Goal: Task Accomplishment & Management: Complete application form

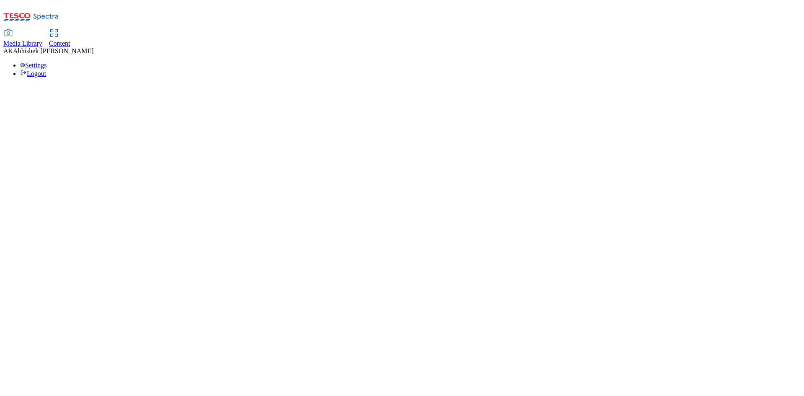
drag, startPoint x: 194, startPoint y: 13, endPoint x: 199, endPoint y: 12, distance: 4.6
click at [70, 40] on span "Content" at bounding box center [59, 43] width 21 height 7
select select "ghs-[GEOGRAPHIC_DATA]"
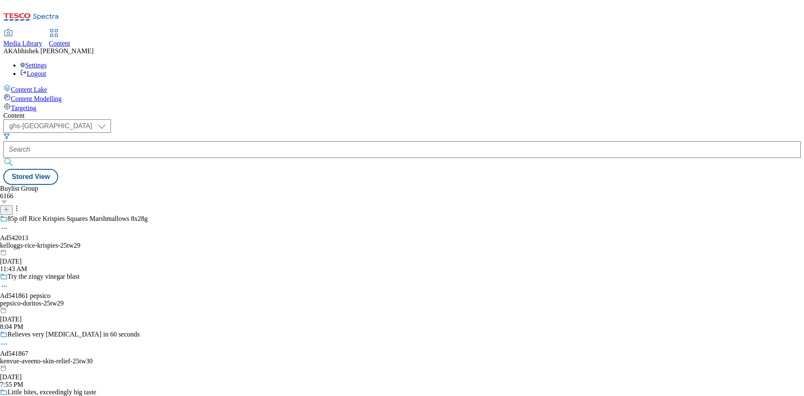
click at [13, 205] on button at bounding box center [6, 210] width 13 height 10
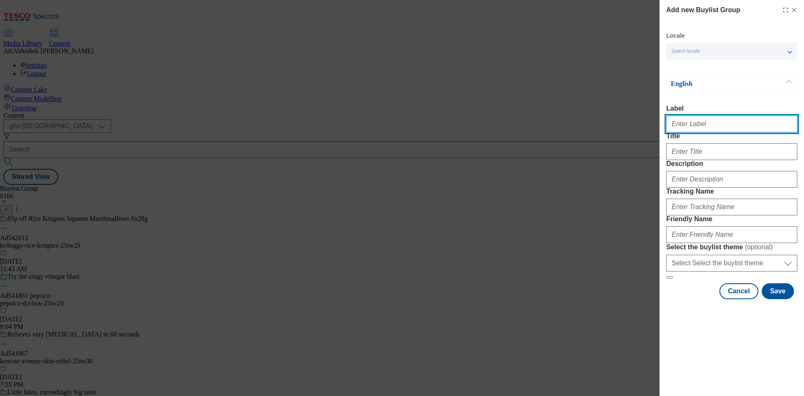
click at [688, 127] on input "Label" at bounding box center [731, 124] width 131 height 17
paste input "[EMAIL_ADDRESS][DOMAIN_NAME]"
paste input "541834"
type input "Ad541834"
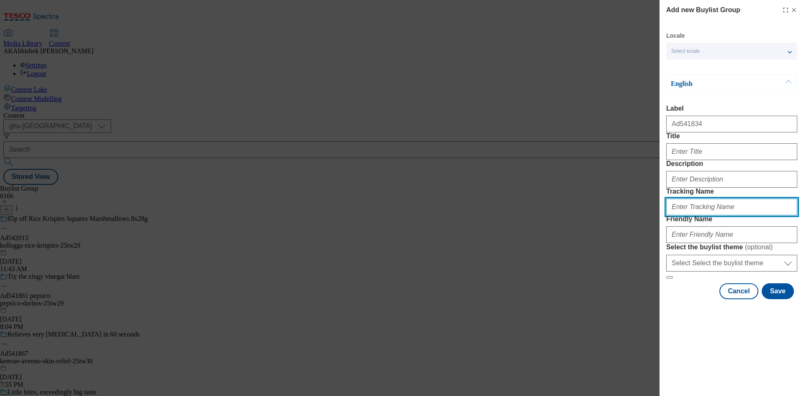
click at [704, 215] on input "Tracking Name" at bounding box center [731, 207] width 131 height 17
paste input "541834"
type input "DH_AD541834"
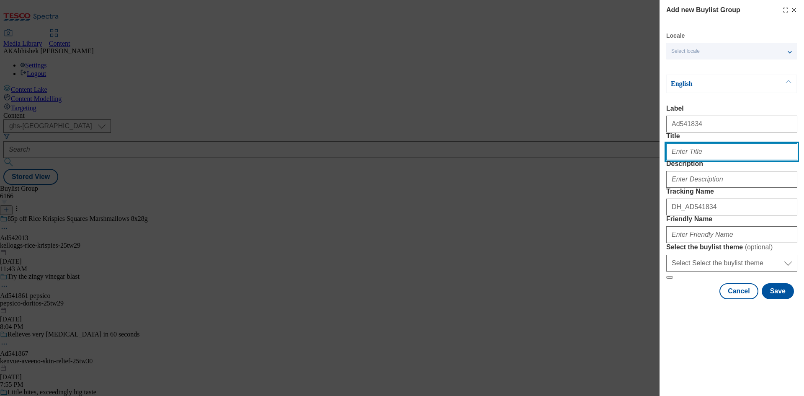
click at [686, 160] on input "Title" at bounding box center [731, 151] width 131 height 17
paste input "purrfection"
drag, startPoint x: 672, startPoint y: 168, endPoint x: 709, endPoint y: 184, distance: 40.7
click at [672, 160] on input "purrfection" at bounding box center [731, 151] width 131 height 17
paste input "100% NATURAL"
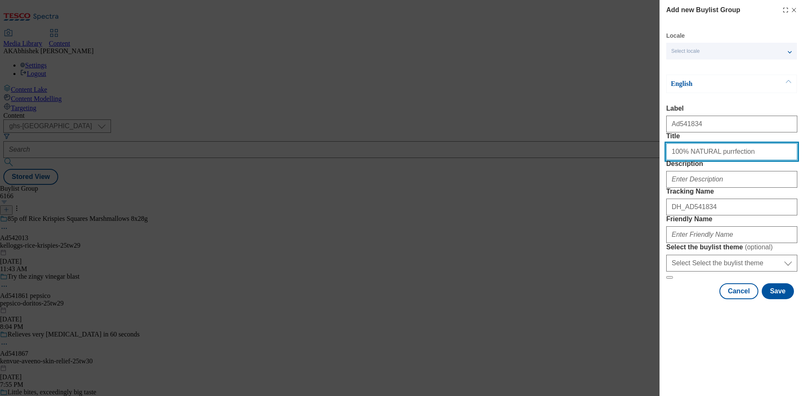
drag, startPoint x: 686, startPoint y: 168, endPoint x: 705, endPoint y: 168, distance: 19.3
click at [705, 160] on input "100% NATURAL purrfection" at bounding box center [731, 151] width 131 height 17
type input "100% natural purrfection"
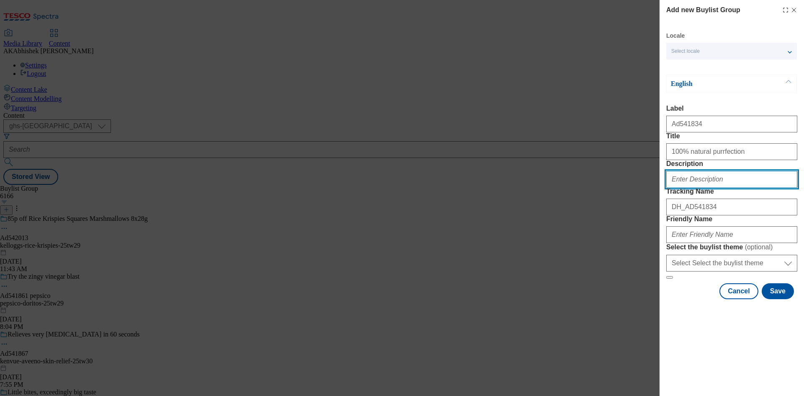
click at [728, 188] on input "Description" at bounding box center [731, 179] width 131 height 17
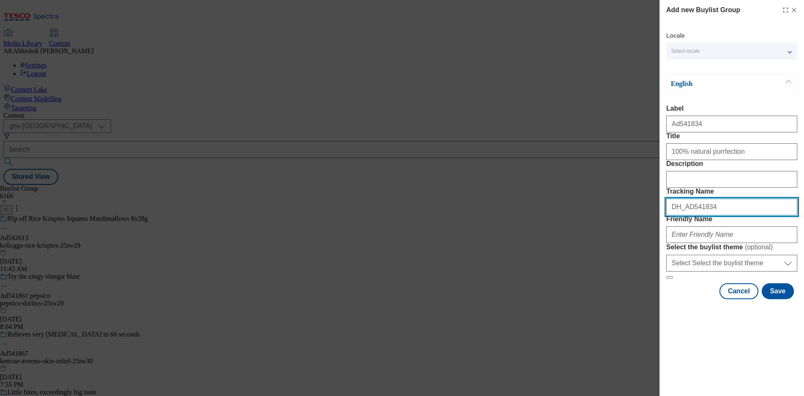
click at [709, 215] on input "DH_AD541834" at bounding box center [731, 207] width 131 height 17
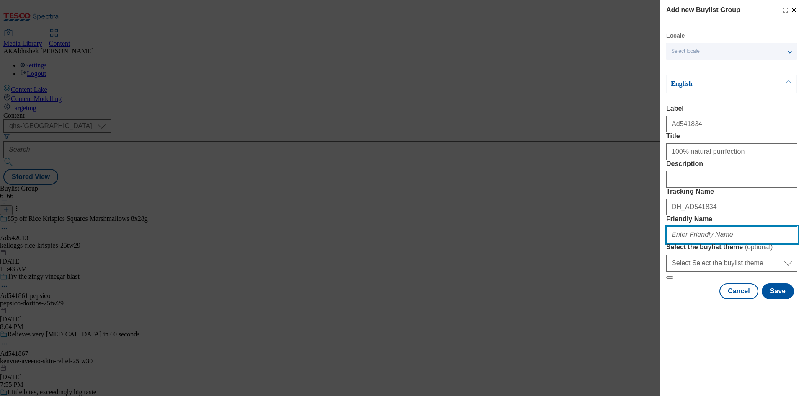
click at [702, 243] on input "Friendly Name" at bounding box center [731, 234] width 131 height 17
paste input "MPM Products"
drag, startPoint x: 672, startPoint y: 297, endPoint x: 752, endPoint y: 294, distance: 79.6
click at [752, 243] on input "MPM Products" at bounding box center [731, 234] width 131 height 17
paste input "[MEDICAL_DATA]"
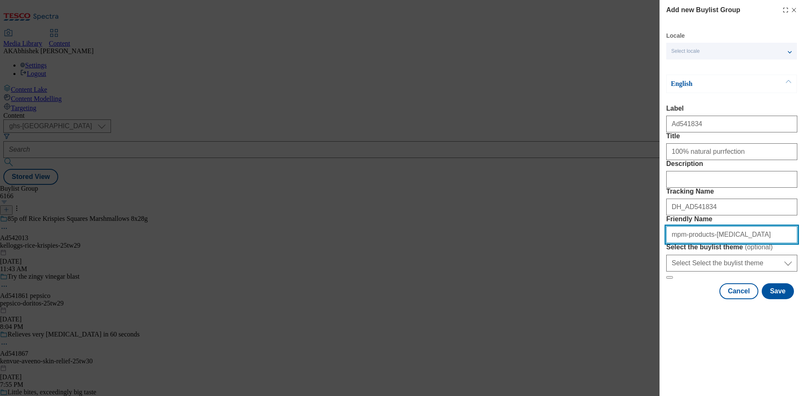
click at [710, 243] on input "mpm-products-[MEDICAL_DATA]" at bounding box center [731, 234] width 131 height 17
drag, startPoint x: 703, startPoint y: 290, endPoint x: 616, endPoint y: 291, distance: 87.1
click at [616, 291] on div "Add new Buylist Group Locale Select locale English Welsh English Label Ad541834…" at bounding box center [402, 198] width 804 height 396
type input "mpm-products-encore-25tw30"
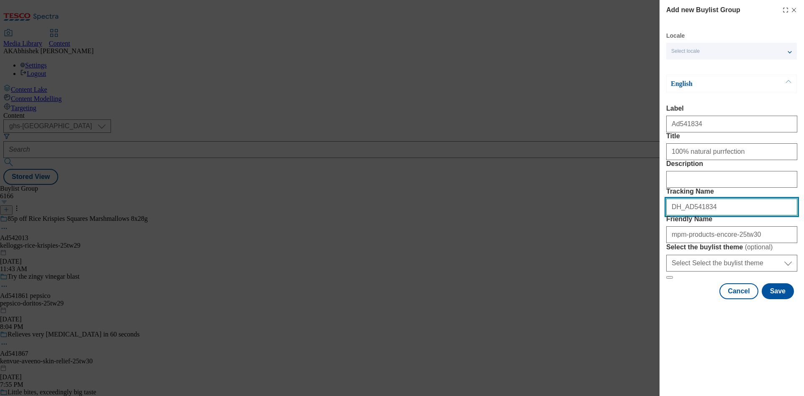
drag, startPoint x: 710, startPoint y: 254, endPoint x: 587, endPoint y: 266, distance: 123.7
click at [591, 264] on div "Add new Buylist Group Locale Select locale English Welsh English Label Ad541834…" at bounding box center [402, 198] width 804 height 396
click at [780, 299] on button "Save" at bounding box center [778, 291] width 32 height 16
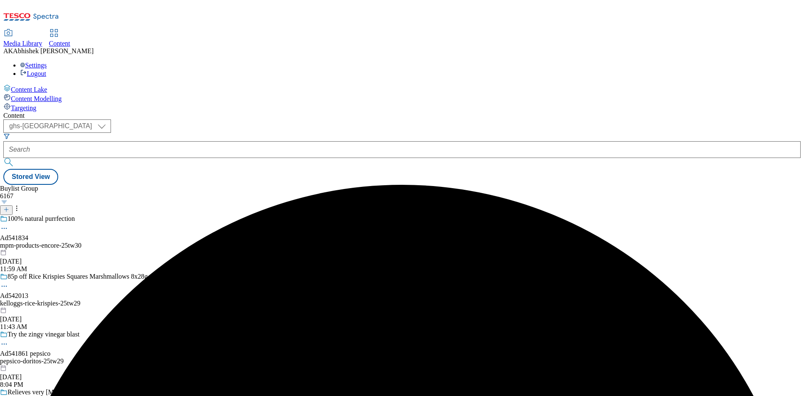
click at [148, 242] on div "mpm-products-encore-25tw30" at bounding box center [74, 246] width 148 height 8
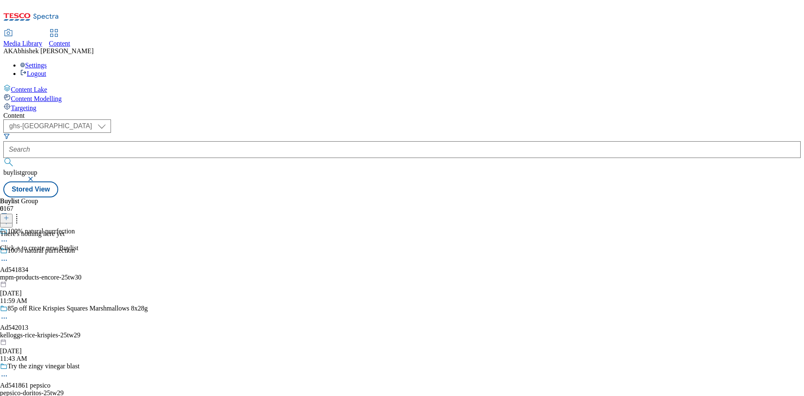
click at [8, 218] on line at bounding box center [6, 218] width 4 height 0
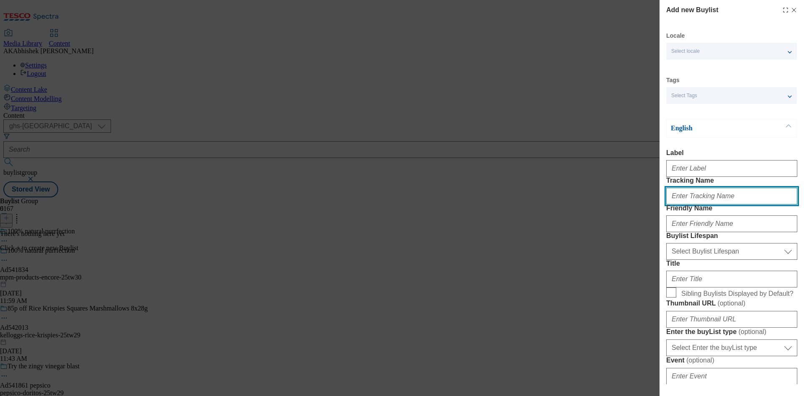
click at [690, 204] on input "Tracking Name" at bounding box center [731, 196] width 131 height 17
paste input "DH_AD541834"
click at [686, 204] on input "DH_AD541834" at bounding box center [731, 196] width 131 height 17
type input "DH_AD541834"
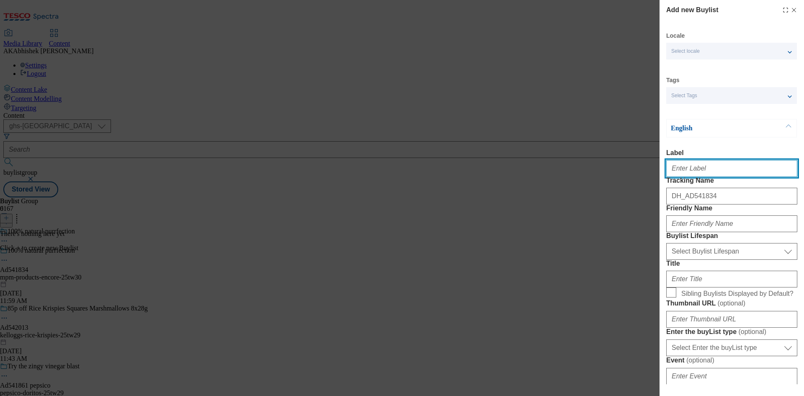
click at [682, 176] on input "Label" at bounding box center [731, 168] width 131 height 17
paste input "541834"
type input "Ad541834"
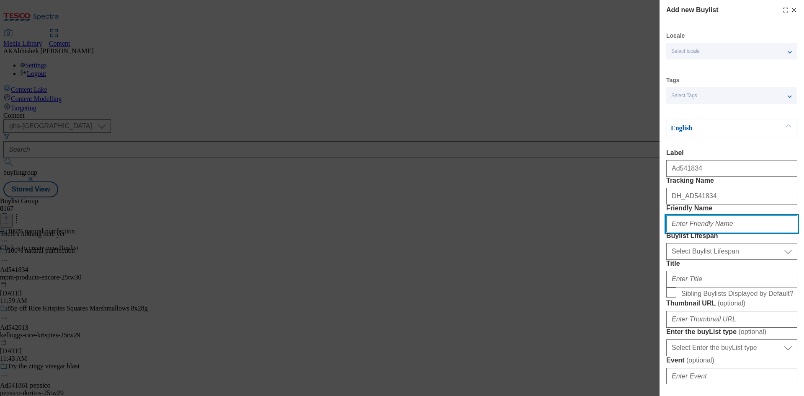
paste input "mpm-products"
type input "mpm-products"
click at [717, 260] on div "Buylist Lifespan Select Buylist Lifespan evergreen seasonal tactical Select Buy…" at bounding box center [731, 246] width 131 height 28
click at [716, 260] on div "Select Buylist Lifespan evergreen seasonal tactical Select Buylist Lifespan" at bounding box center [731, 250] width 131 height 20
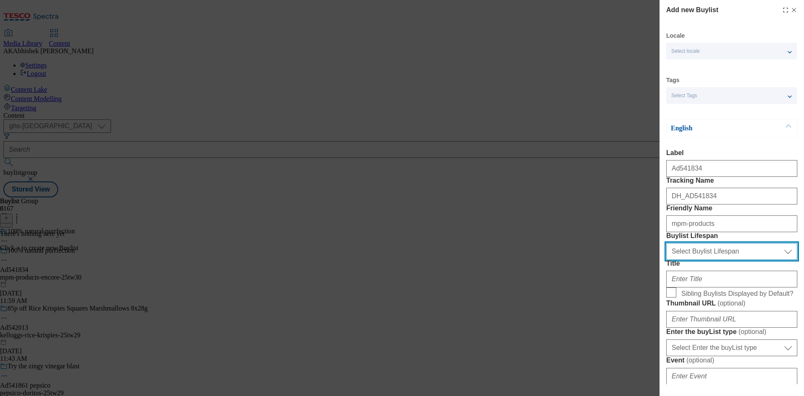
click at [719, 260] on select "Select Buylist Lifespan evergreen seasonal tactical" at bounding box center [731, 251] width 131 height 17
select select "tactical"
click at [666, 260] on select "Select Buylist Lifespan evergreen seasonal tactical" at bounding box center [731, 251] width 131 height 17
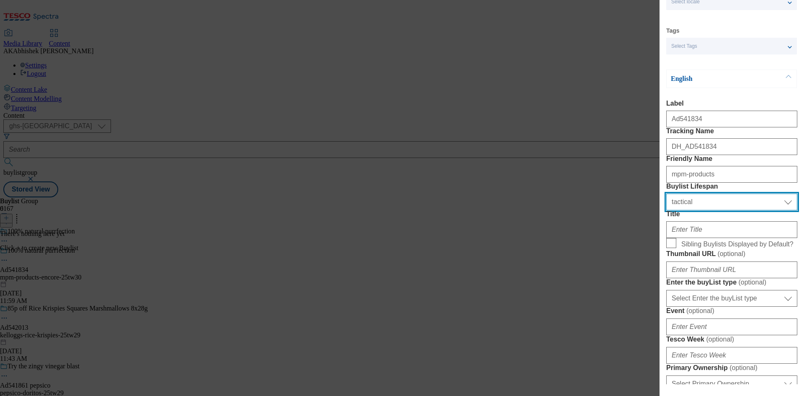
scroll to position [126, 0]
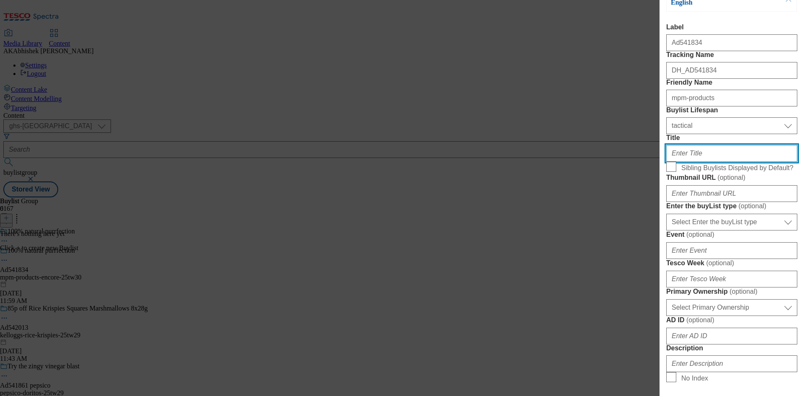
click at [694, 162] on input "Title" at bounding box center [731, 153] width 131 height 17
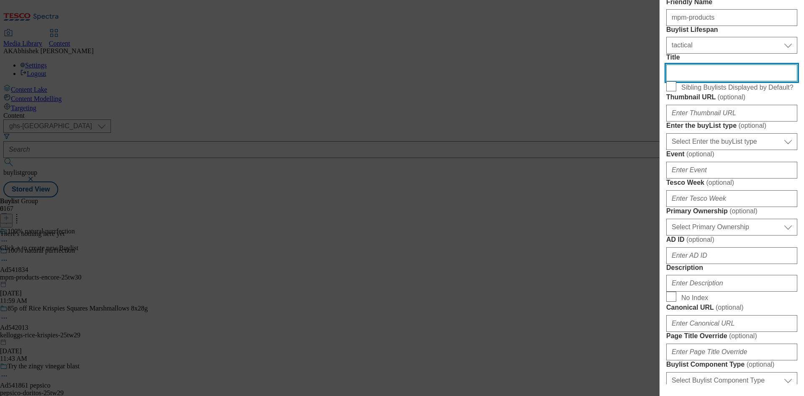
scroll to position [209, 0]
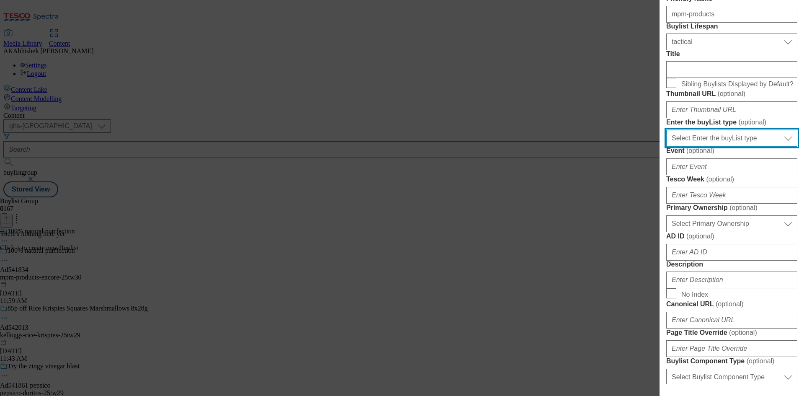
click at [713, 147] on select "Select Enter the buyList type event supplier funded long term >4 weeks supplier…" at bounding box center [731, 138] width 131 height 17
select select "supplier funded short term 1-3 weeks"
click at [666, 147] on select "Select Enter the buyList type event supplier funded long term >4 weeks supplier…" at bounding box center [731, 138] width 131 height 17
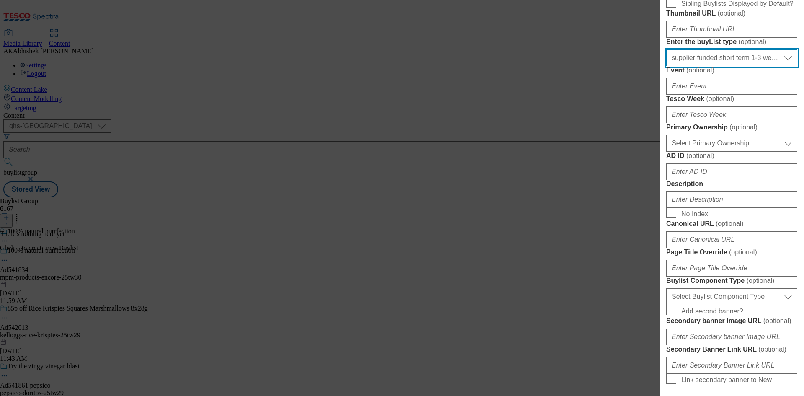
scroll to position [293, 0]
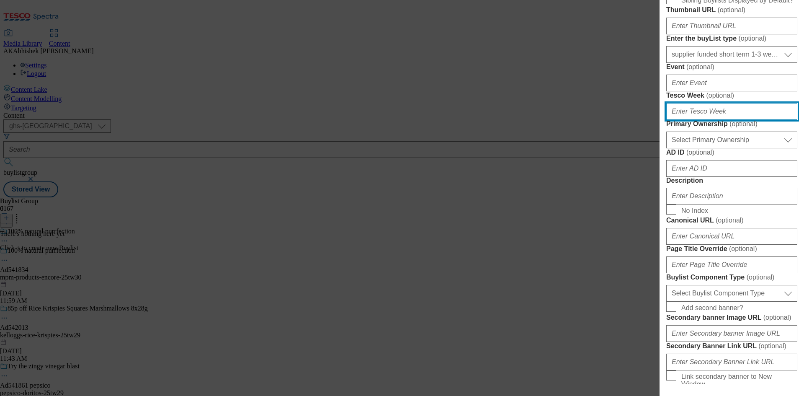
click at [704, 120] on input "Tesco Week ( optional )" at bounding box center [731, 111] width 131 height 17
type input "30"
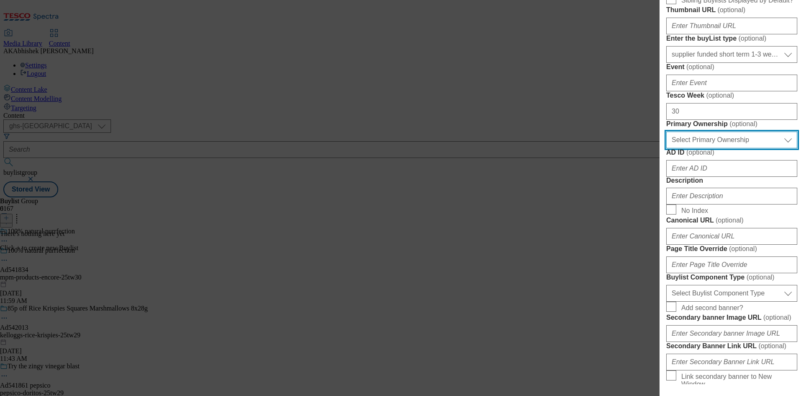
drag, startPoint x: 724, startPoint y: 280, endPoint x: 725, endPoint y: 273, distance: 6.8
click at [724, 148] on select "Select Primary Ownership [PERSON_NAME]" at bounding box center [731, 140] width 131 height 17
select select "dunnhumby"
click at [666, 148] on select "Select Primary Ownership [PERSON_NAME]" at bounding box center [731, 140] width 131 height 17
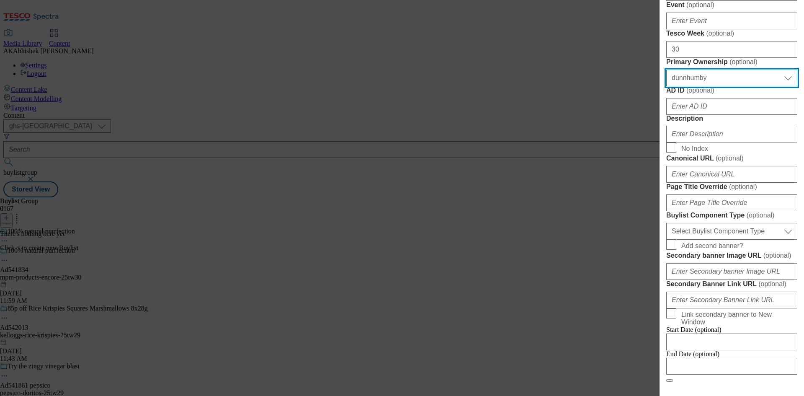
scroll to position [419, 0]
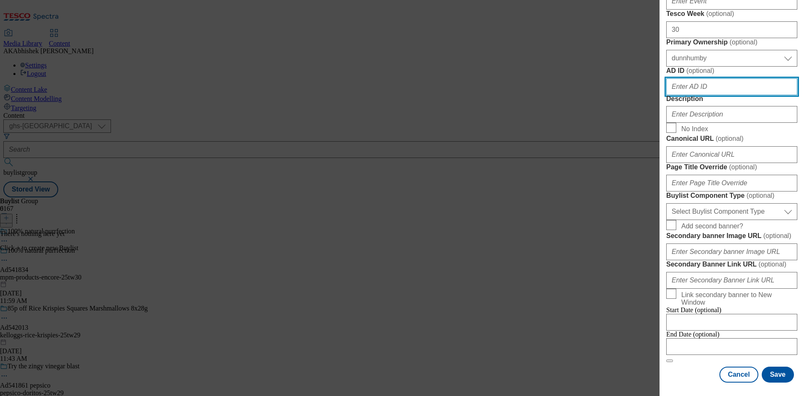
click at [715, 95] on input "AD ID ( optional )" at bounding box center [731, 86] width 131 height 17
paste input "541834"
type input "541834"
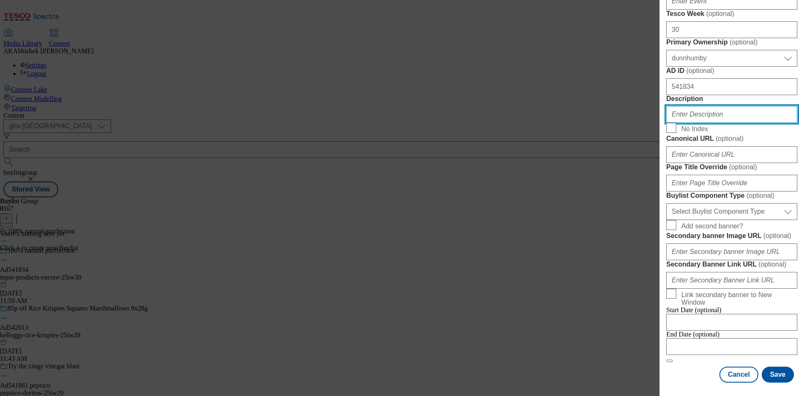
drag, startPoint x: 692, startPoint y: 233, endPoint x: 750, endPoint y: 240, distance: 57.8
click at [692, 123] on input "Description" at bounding box center [731, 114] width 131 height 17
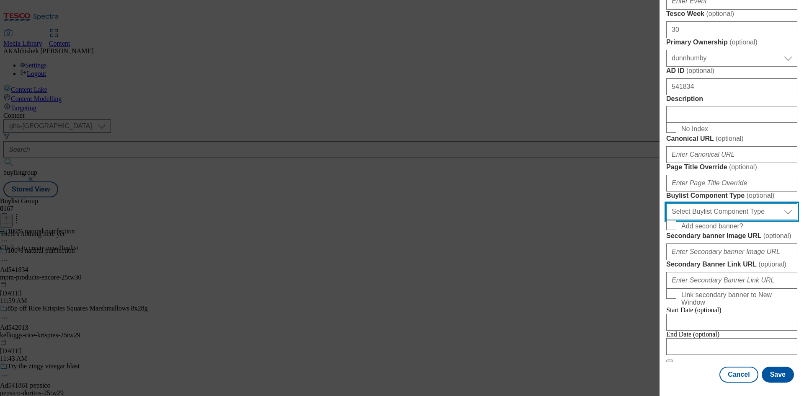
click at [717, 220] on select "Select Buylist Component Type Banner Competition Header Meal" at bounding box center [731, 211] width 131 height 17
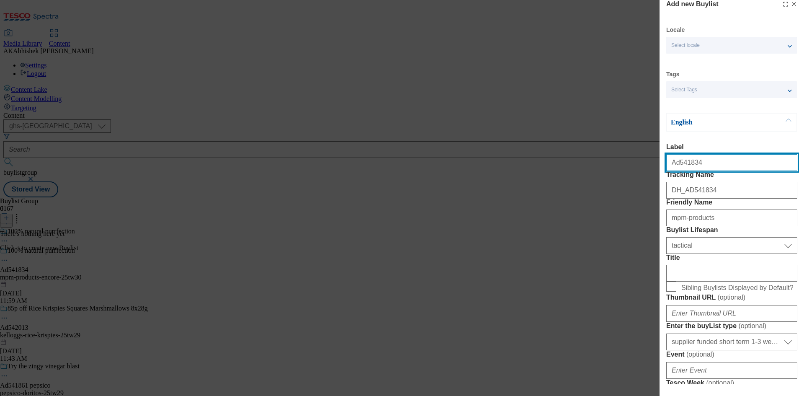
select select "Banner"
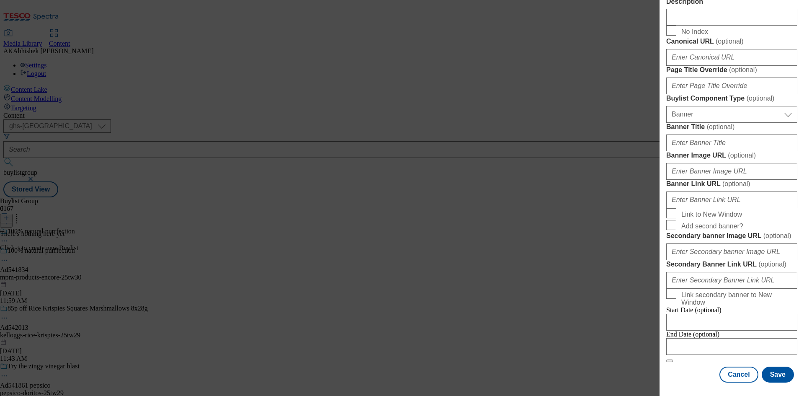
scroll to position [830, 0]
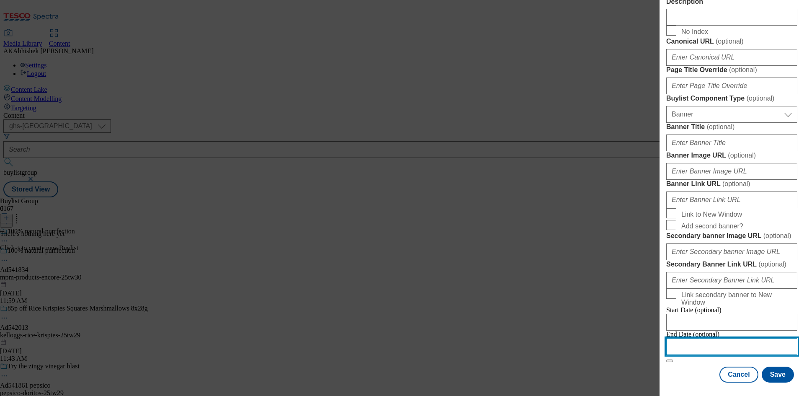
click at [750, 338] on input "Modal" at bounding box center [731, 346] width 131 height 17
select select "2025"
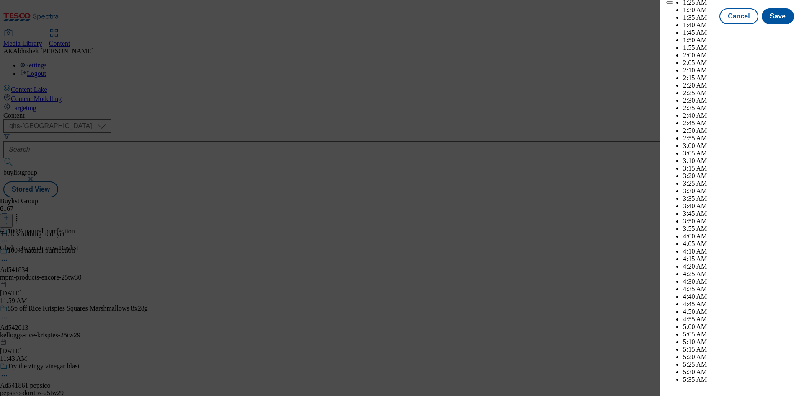
scroll to position [2208, 0]
select select "December"
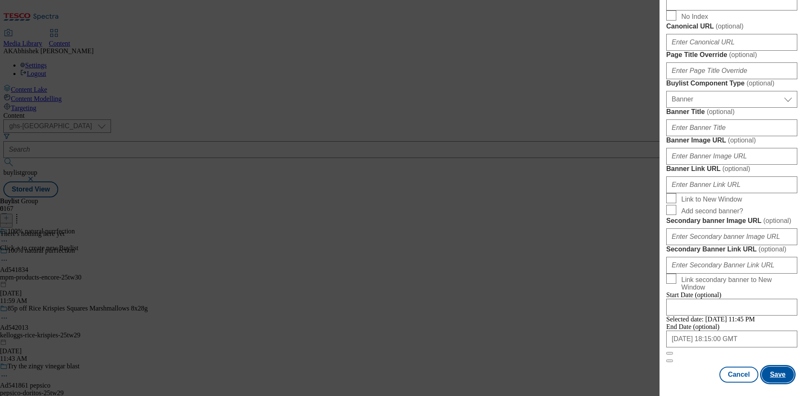
click at [769, 375] on button "Save" at bounding box center [778, 374] width 32 height 16
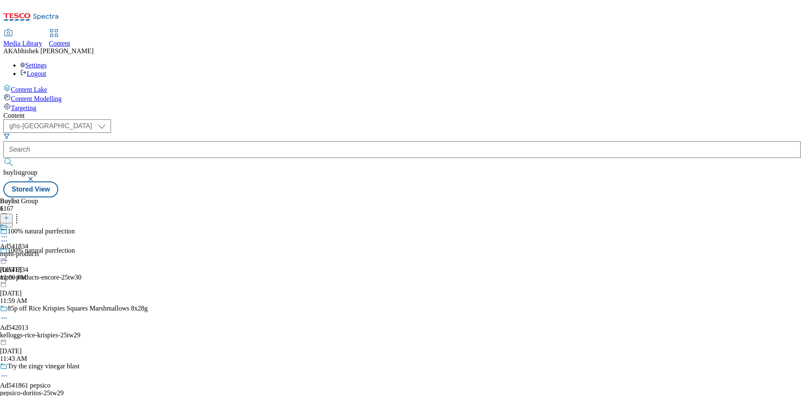
click at [39, 250] on div "mpm-products" at bounding box center [19, 254] width 39 height 8
click at [13, 214] on button at bounding box center [6, 219] width 13 height 10
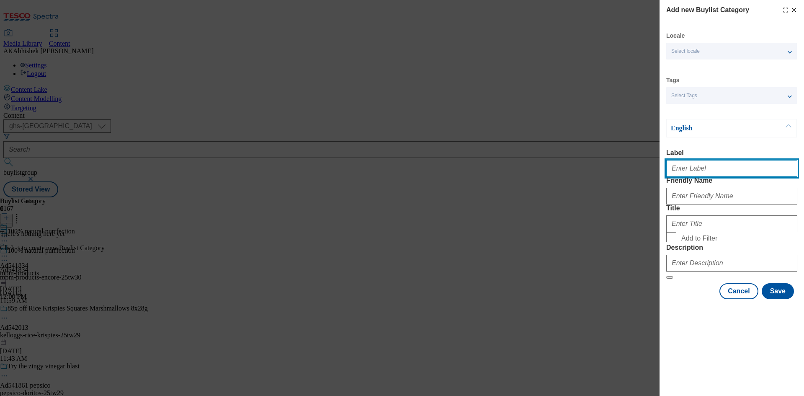
click at [701, 175] on input "Label" at bounding box center [731, 168] width 131 height 17
paste input "541834"
type input "Ad541834"
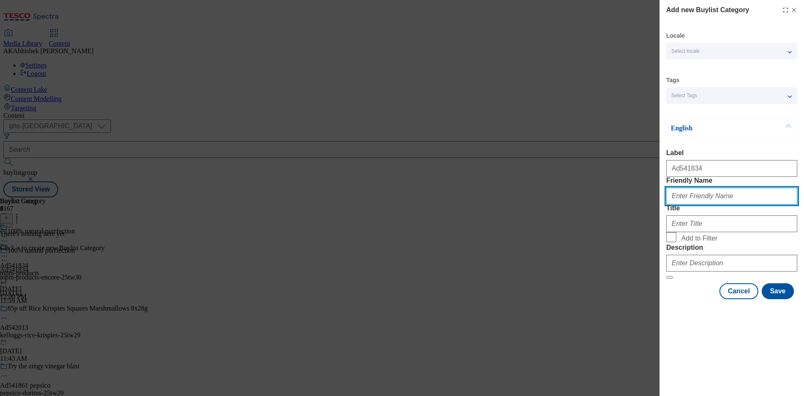
click at [691, 204] on input "Friendly Name" at bounding box center [731, 196] width 131 height 17
paste input "mpm-products-[MEDICAL_DATA]"
type input "mpm-products-[MEDICAL_DATA]"
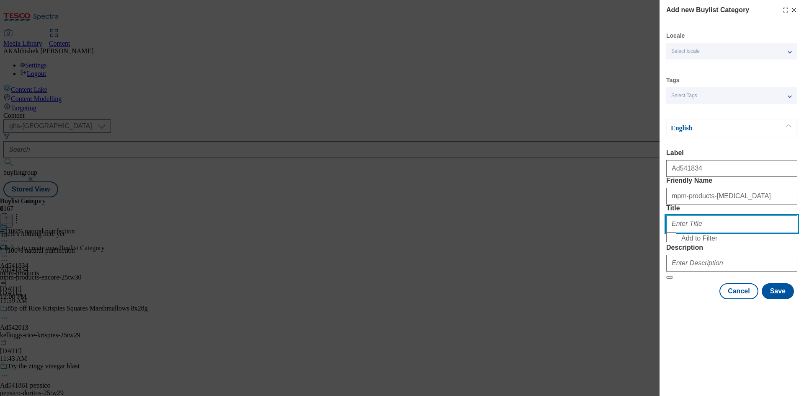
click at [687, 232] on input "Title" at bounding box center [731, 223] width 131 height 17
paste input "MPM Products Limited"
type input "MPM Products Limited"
click at [716, 279] on form "Label Ad541834 Friendly Name mpm-products-[MEDICAL_DATA] Title MPM Products Lim…" at bounding box center [731, 214] width 131 height 130
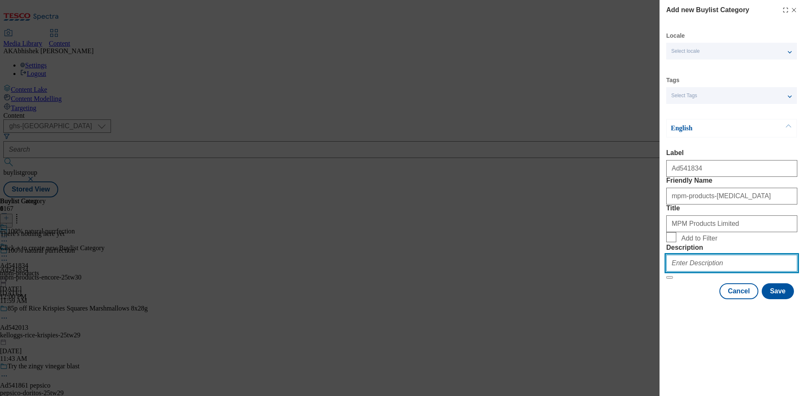
click at [722, 271] on input "Description" at bounding box center [731, 263] width 131 height 17
click at [795, 299] on div "Cancel Save" at bounding box center [731, 291] width 131 height 16
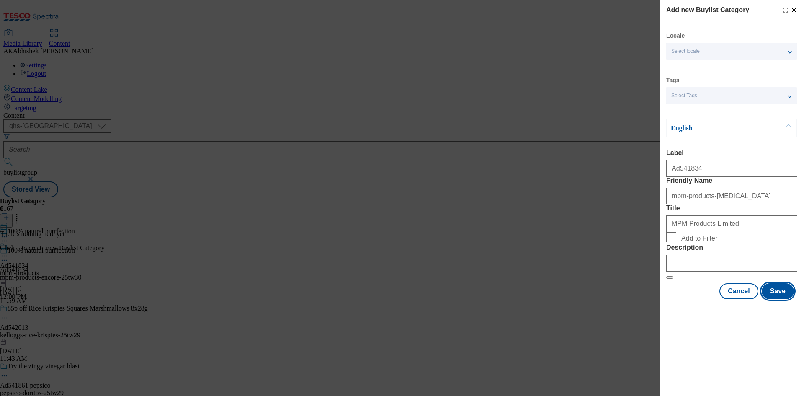
click at [786, 299] on button "Save" at bounding box center [778, 291] width 32 height 16
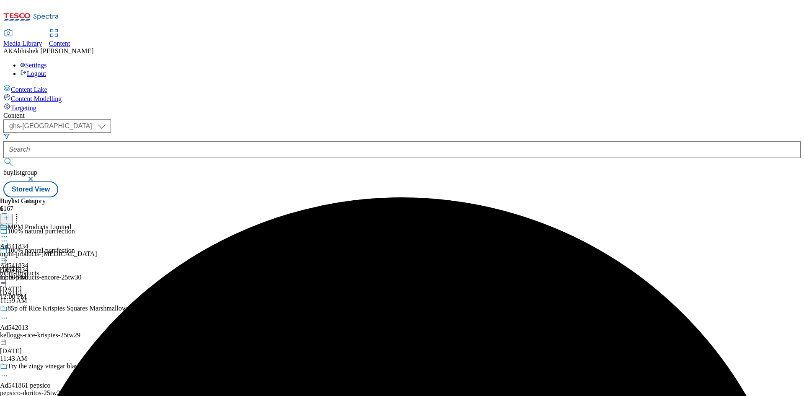
click at [97, 250] on div "mpm-products-[MEDICAL_DATA]" at bounding box center [48, 254] width 97 height 8
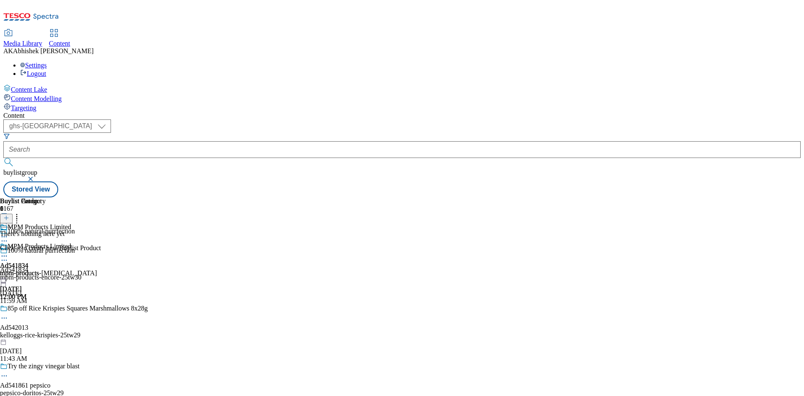
click at [13, 214] on button at bounding box center [6, 219] width 13 height 10
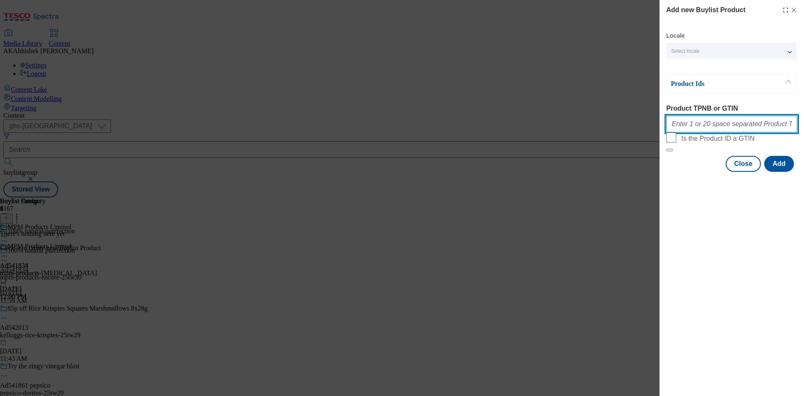
click at [692, 130] on input "Product TPNB or GTIN" at bounding box center [731, 124] width 131 height 17
paste input "82668853 80384448 80385211"
type input "82668853 80384448 80385211"
click at [781, 172] on button "Add" at bounding box center [779, 164] width 30 height 16
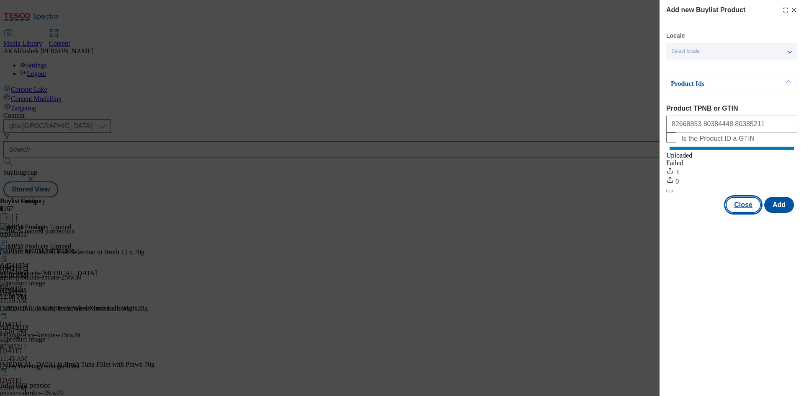
click at [747, 213] on button "Close" at bounding box center [743, 205] width 35 height 16
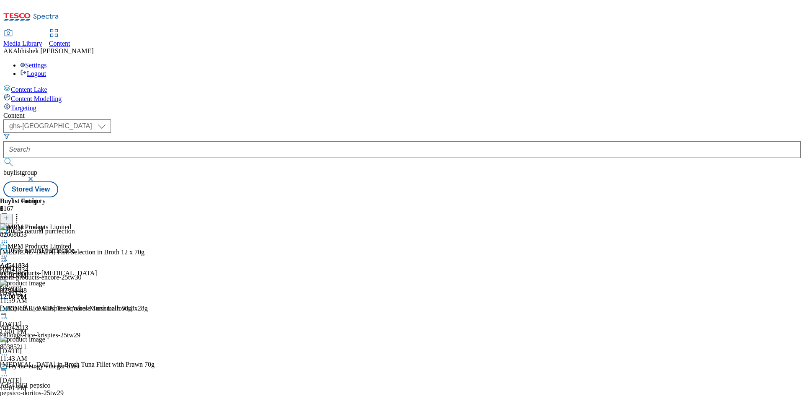
click at [8, 252] on icon at bounding box center [4, 256] width 8 height 8
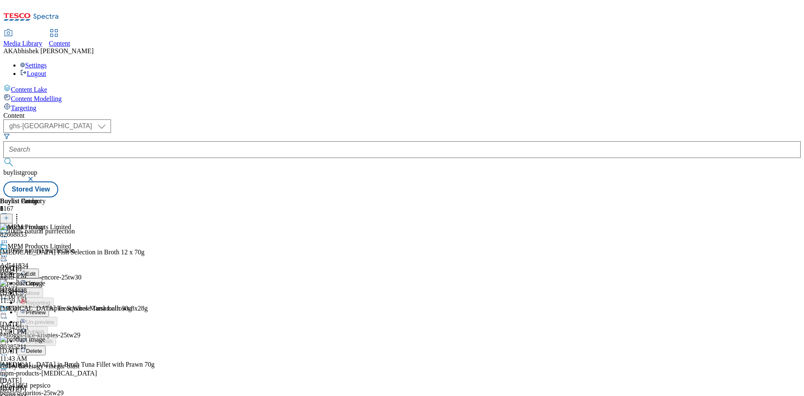
click at [97, 307] on li "Preview" at bounding box center [57, 312] width 80 height 10
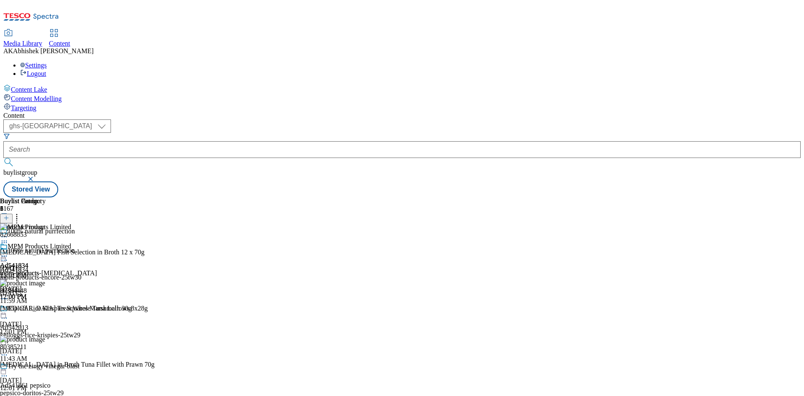
click at [3, 255] on circle at bounding box center [2, 255] width 1 height 1
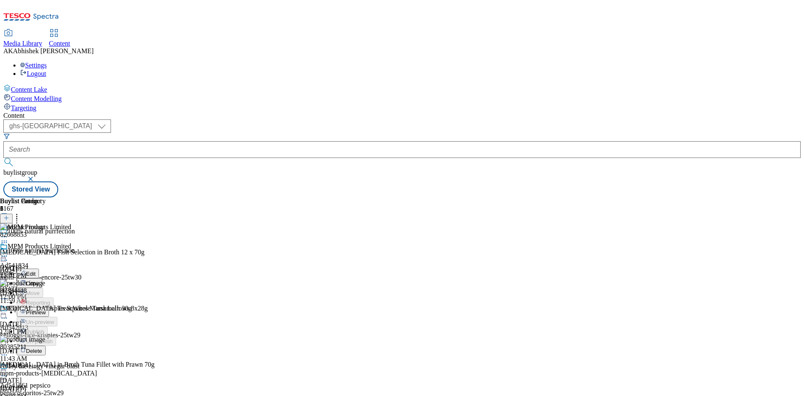
click at [46, 309] on span "Preview" at bounding box center [36, 312] width 20 height 6
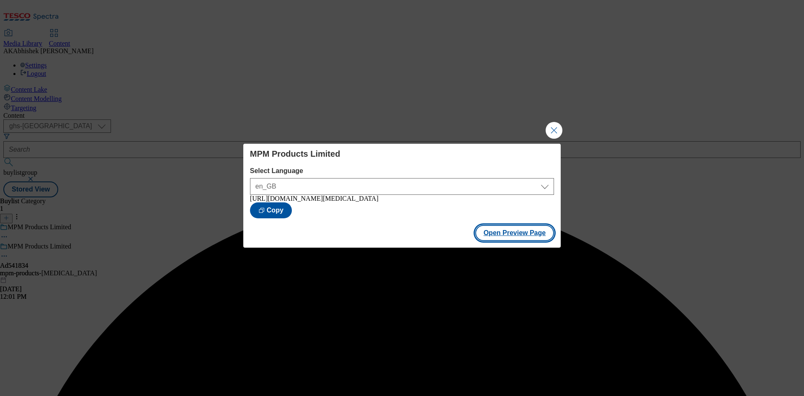
click at [532, 234] on button "Open Preview Page" at bounding box center [514, 233] width 79 height 16
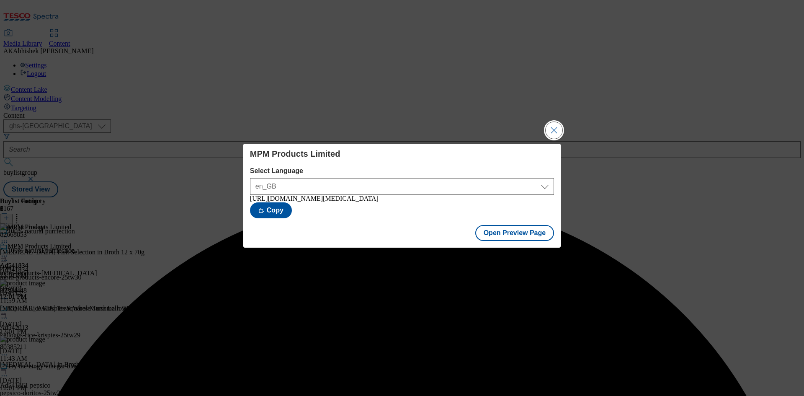
click at [556, 129] on button "Close Modal" at bounding box center [554, 130] width 17 height 17
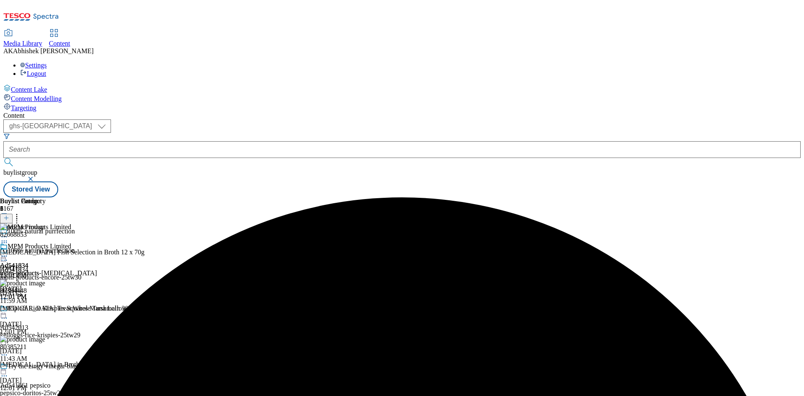
click at [8, 252] on icon at bounding box center [4, 256] width 8 height 8
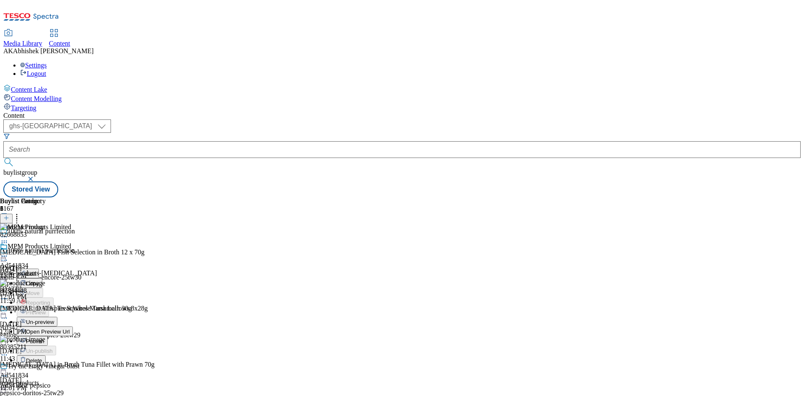
click at [7, 260] on circle at bounding box center [6, 260] width 1 height 1
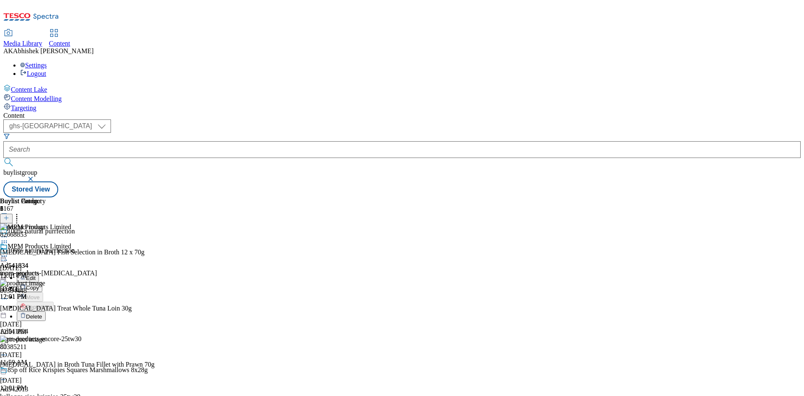
click at [36, 275] on span "Edit" at bounding box center [31, 278] width 10 height 6
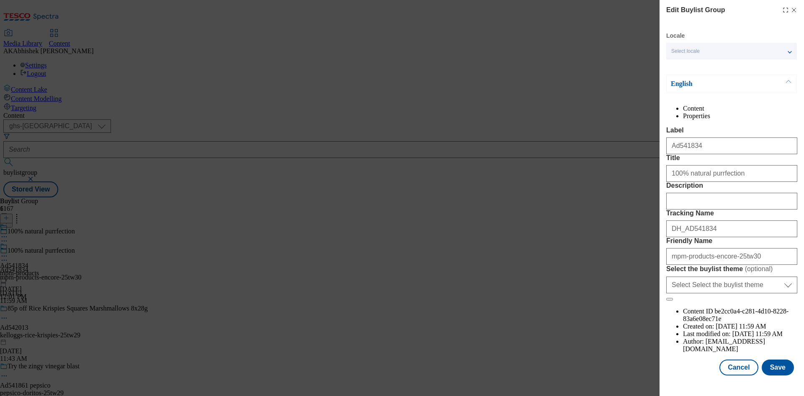
scroll to position [32, 0]
click at [720, 209] on input "Description" at bounding box center [731, 201] width 131 height 17
paste input "[MEDICAL_DATA] Cat Food Fish Selection Tins 12X70g"
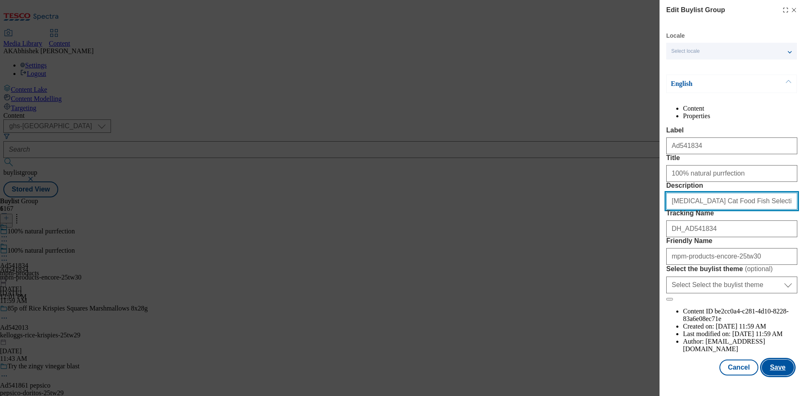
type input "[MEDICAL_DATA] Cat Food Fish Selection Tins 12X70g"
click at [782, 375] on button "Save" at bounding box center [778, 367] width 32 height 16
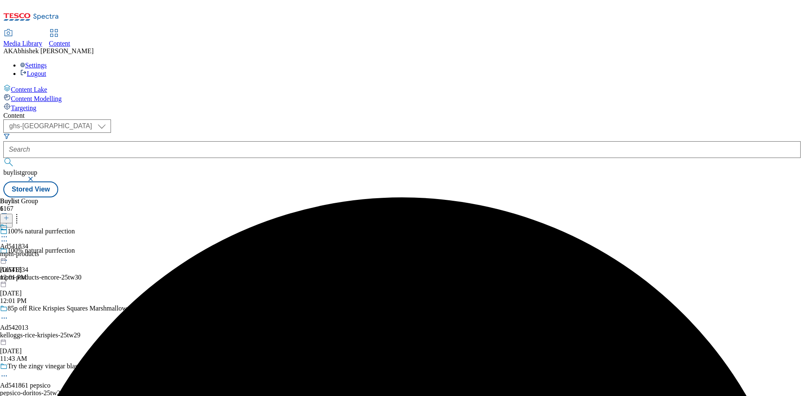
click at [8, 232] on icon at bounding box center [4, 236] width 8 height 8
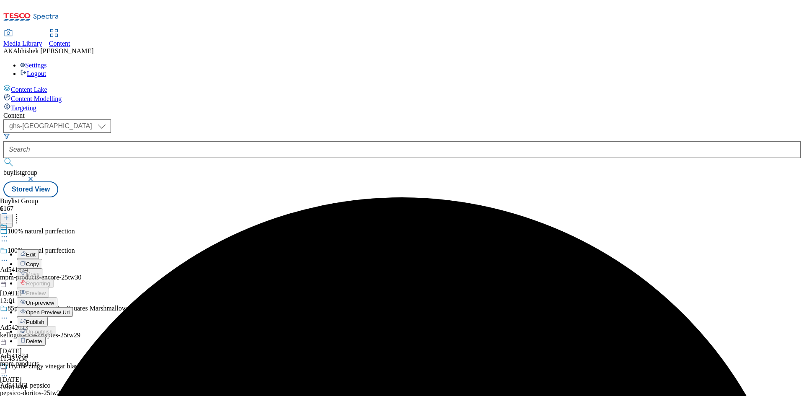
click at [36, 251] on span "Edit" at bounding box center [31, 254] width 10 height 6
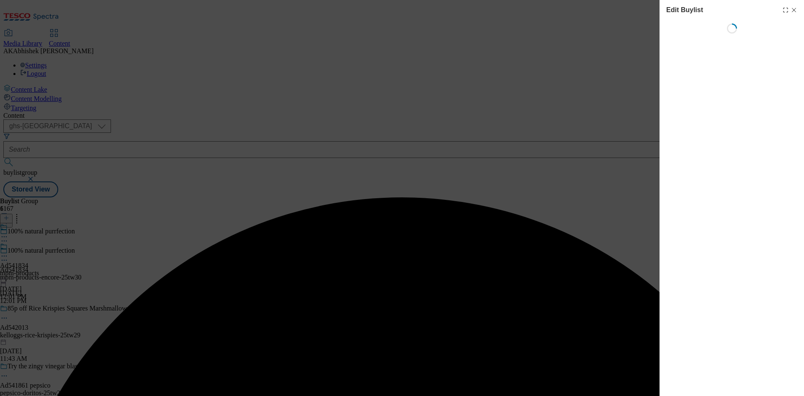
select select "tactical"
select select "supplier funded short term 1-3 weeks"
select select "dunnhumby"
select select "Banner"
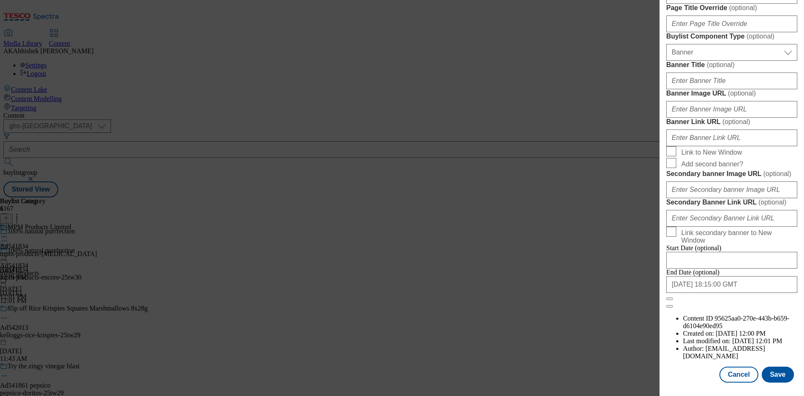
scroll to position [574, 0]
paste input "[MEDICAL_DATA] Cat Food Fish Selection Tins 12X70g"
type input "[MEDICAL_DATA] Cat Food Fish Selection Tins 12X70g"
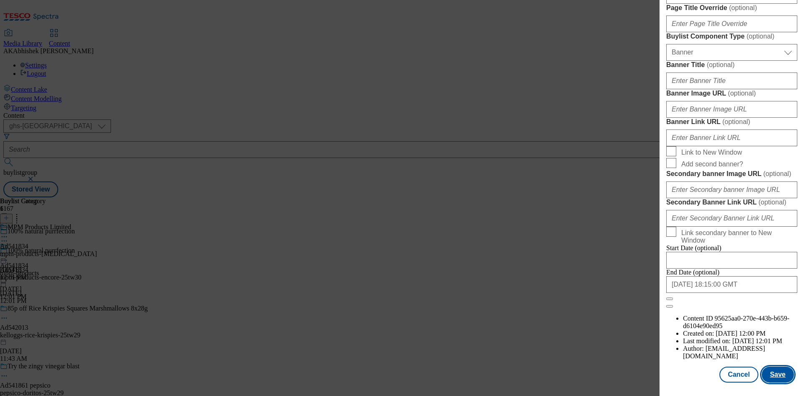
click at [782, 377] on button "Save" at bounding box center [778, 374] width 32 height 16
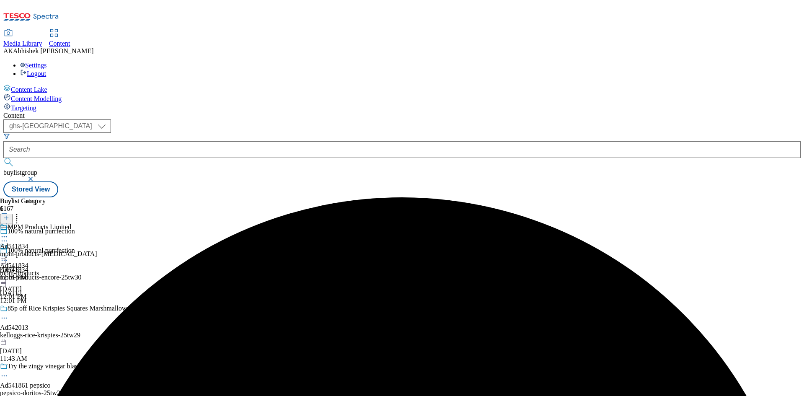
click at [8, 232] on icon at bounding box center [4, 236] width 8 height 8
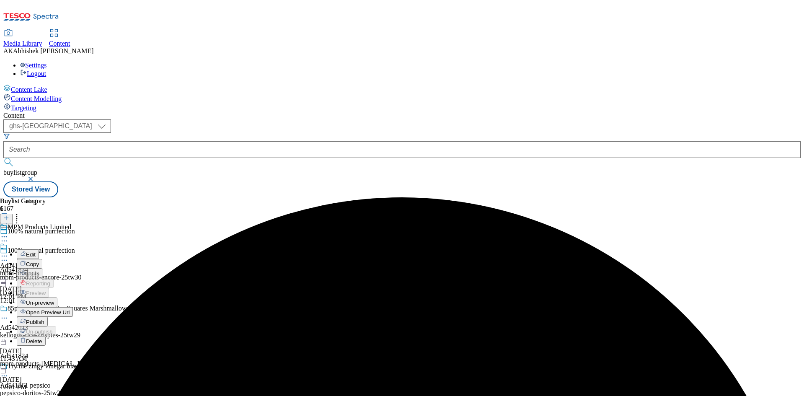
click at [39, 249] on button "Edit" at bounding box center [28, 254] width 22 height 10
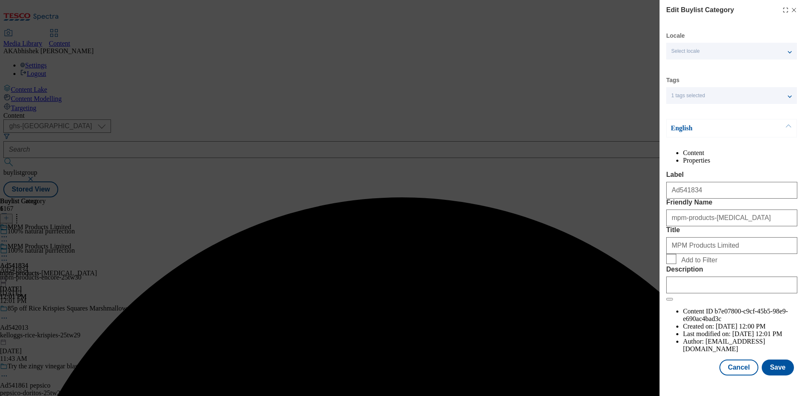
scroll to position [16, 0]
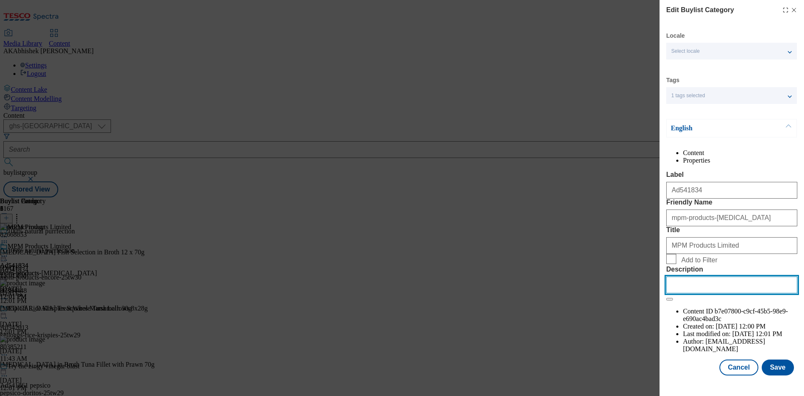
click at [722, 293] on input "Description" at bounding box center [731, 284] width 131 height 17
paste input "[MEDICAL_DATA] Cat Food Fish Selection Tins 12X70g"
type input "[MEDICAL_DATA] Cat Food Fish Selection Tins 12X70g"
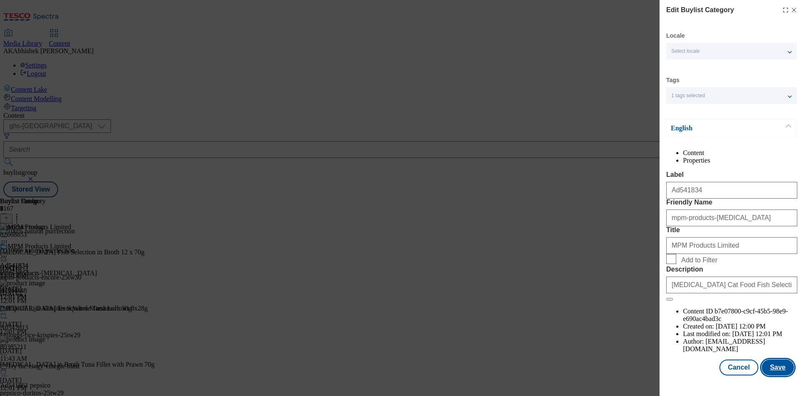
click at [769, 374] on button "Save" at bounding box center [778, 367] width 32 height 16
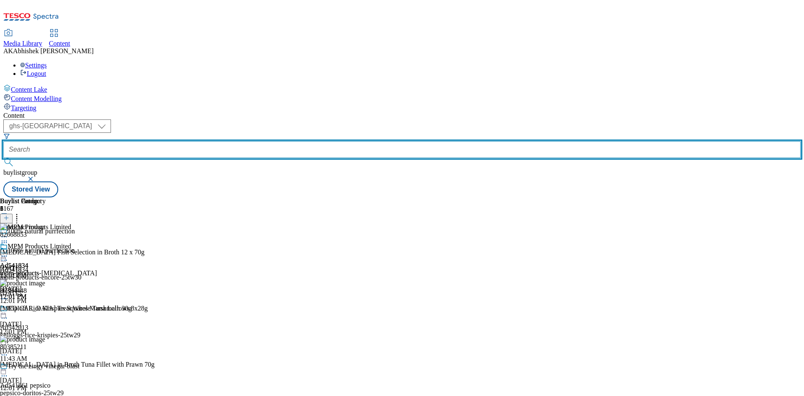
click at [208, 141] on input "text" at bounding box center [401, 149] width 797 height 17
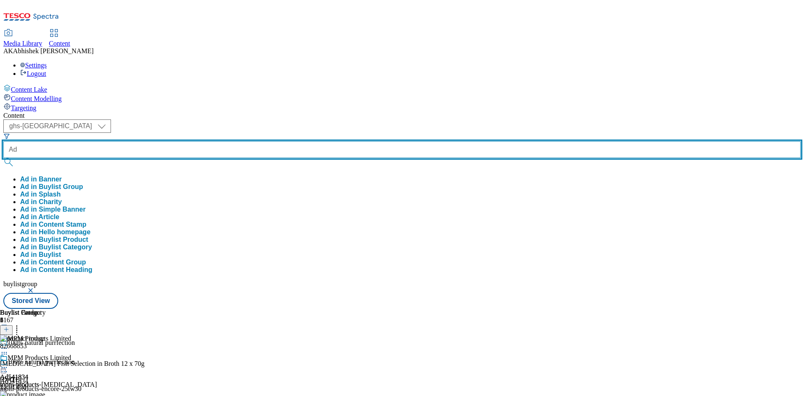
paste input "542013"
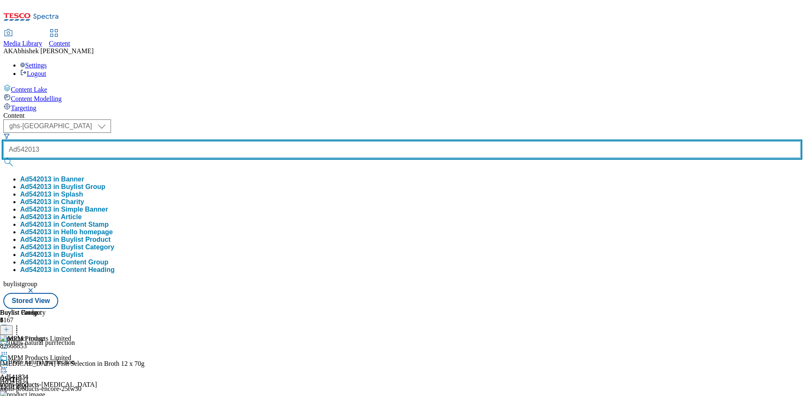
type input "Ad542013"
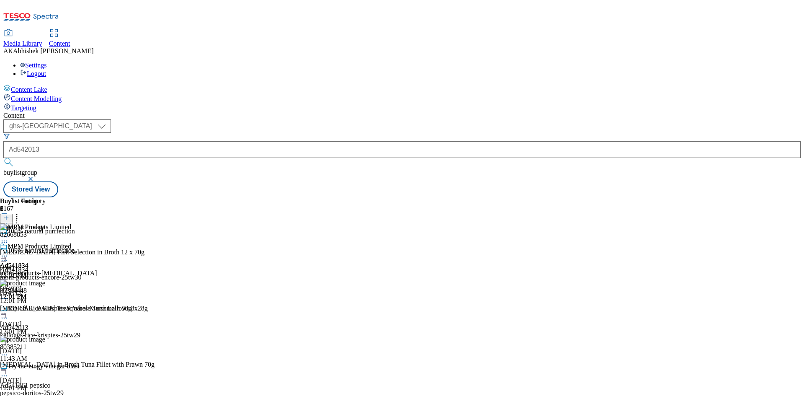
click at [36, 176] on button "button" at bounding box center [31, 178] width 8 height 5
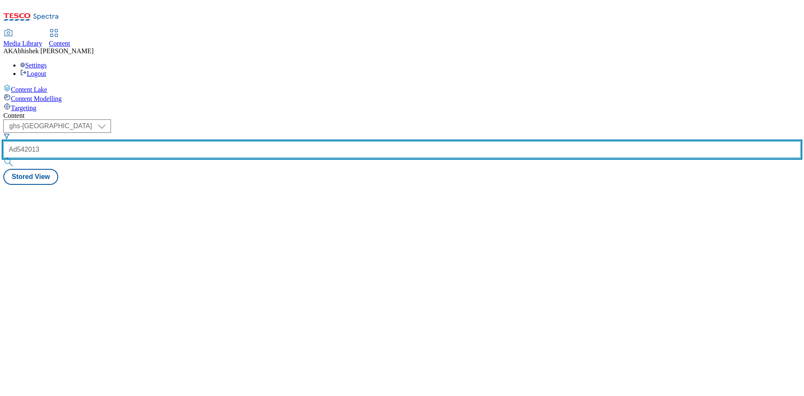
click at [222, 141] on input "Ad542013" at bounding box center [401, 149] width 797 height 17
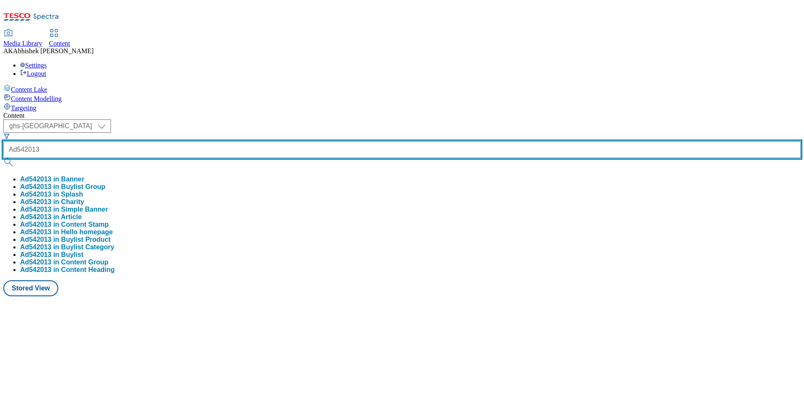
click at [3, 158] on button "submit" at bounding box center [9, 162] width 12 height 8
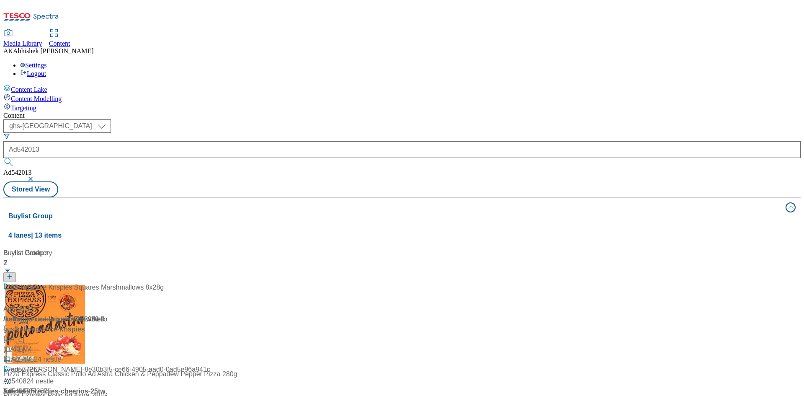
click at [352, 112] on div "Content ( optional ) ghs-roi ghs-[GEOGRAPHIC_DATA] ghs-uk Ad542013 Ad542013 Sto…" at bounding box center [401, 337] width 797 height 451
click at [108, 282] on div at bounding box center [55, 293] width 105 height 22
